Goal: Information Seeking & Learning: Stay updated

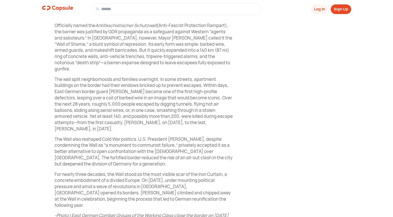
scroll to position [311, 0]
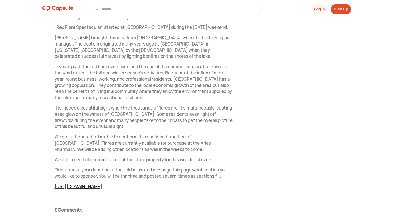
scroll to position [228, 0]
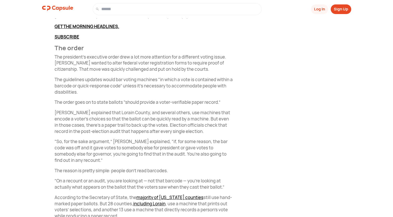
scroll to position [286, 0]
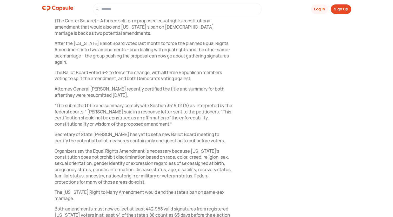
scroll to position [208, 0]
